Goal: Information Seeking & Learning: Check status

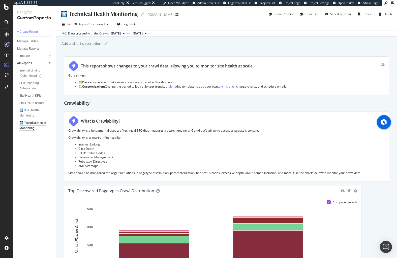
click at [33, 182] on div "+ Create Report Manage Tables Manage Reports Templates AI Bots in Search Busine…" at bounding box center [34, 141] width 43 height 233
click at [149, 48] on div "🩻 Technical Health Monitoring 🩻 Technical Health Monitoring figma.com Clone (Ad…" at bounding box center [226, 132] width 341 height 252
drag, startPoint x: 65, startPoint y: 44, endPoint x: 97, endPoint y: 46, distance: 31.5
click at [97, 46] on div "Add a short description" at bounding box center [81, 43] width 40 height 5
click at [97, 48] on div "🩻 Technical Health Monitoring 🩻 Technical Health Monitoring figma.com Clone (Ad…" at bounding box center [226, 132] width 341 height 252
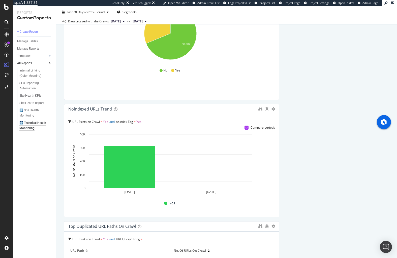
scroll to position [1619, 0]
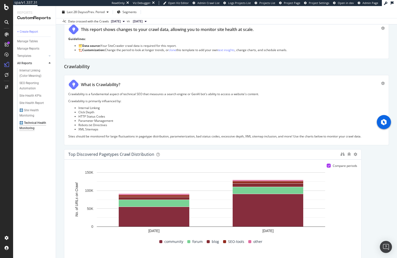
scroll to position [0, 0]
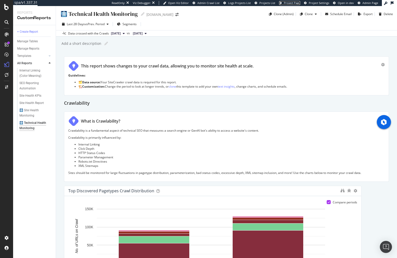
click at [295, 4] on span "Project Page" at bounding box center [292, 3] width 16 height 4
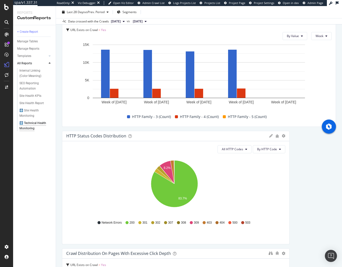
scroll to position [400, 0]
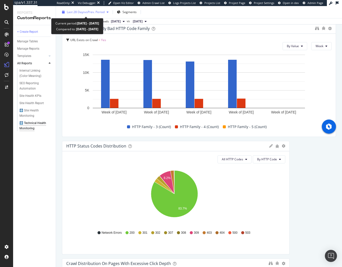
click at [107, 12] on div "button" at bounding box center [108, 12] width 6 height 3
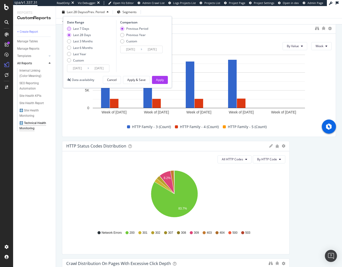
click at [83, 30] on div "Last 7 Days" at bounding box center [81, 28] width 16 height 4
type input "2025/09/09"
type input "2025/09/02"
type input "2025/09/08"
click at [122, 40] on div "Custom" at bounding box center [122, 41] width 4 height 4
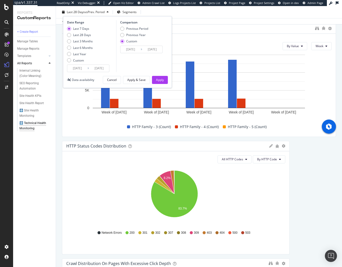
click at [131, 49] on input "2025/09/02" at bounding box center [130, 49] width 20 height 7
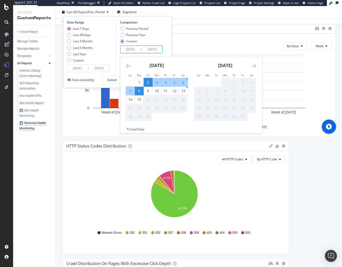
click at [131, 49] on input "2025/09/02" at bounding box center [130, 49] width 20 height 7
click at [186, 18] on div "Data crossed with the Crawls 2025 Sep. 13th vs 2025 Aug. 16th" at bounding box center [199, 21] width 286 height 6
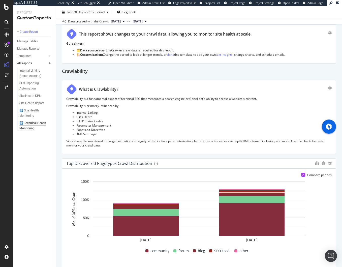
scroll to position [0, 0]
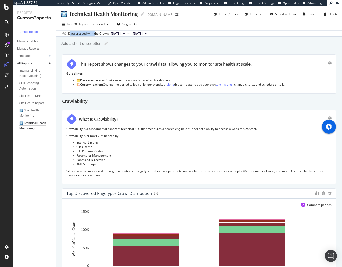
drag, startPoint x: 70, startPoint y: 34, endPoint x: 96, endPoint y: 34, distance: 26.2
click at [96, 34] on div "Data crossed with the Crawls" at bounding box center [88, 33] width 41 height 5
drag, startPoint x: 109, startPoint y: 33, endPoint x: 72, endPoint y: 33, distance: 37.0
click at [72, 33] on div "Data crossed with the Crawls 2025 Sep. 13th vs 2025 Aug. 16th" at bounding box center [105, 33] width 87 height 6
click at [132, 25] on span "Segments" at bounding box center [129, 24] width 14 height 4
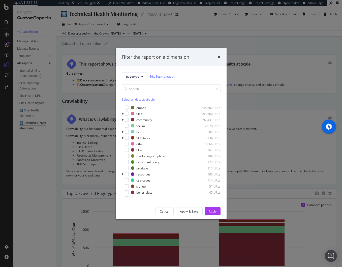
click at [244, 47] on div "Filter the report on a dimension pagetype Edit Segmentation Select all data ava…" at bounding box center [171, 133] width 342 height 267
